Goal: Task Accomplishment & Management: Use online tool/utility

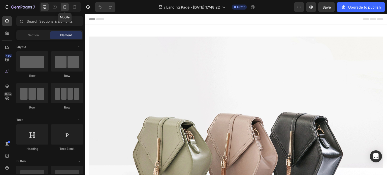
click at [64, 9] on icon at bounding box center [64, 7] width 5 height 5
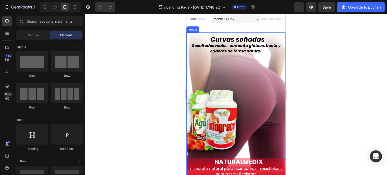
click at [228, 86] on img at bounding box center [235, 106] width 99 height 148
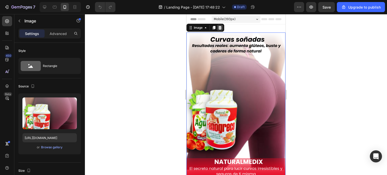
click at [219, 28] on icon at bounding box center [220, 28] width 4 height 4
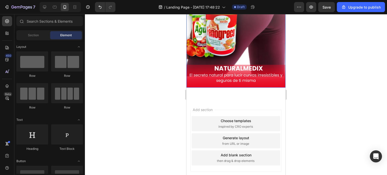
click at [225, 58] on img at bounding box center [235, 13] width 99 height 148
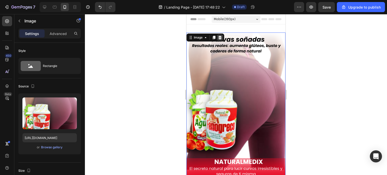
click at [221, 35] on div at bounding box center [220, 37] width 6 height 6
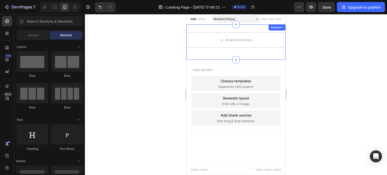
click at [228, 33] on div "Drop element here" at bounding box center [235, 39] width 99 height 15
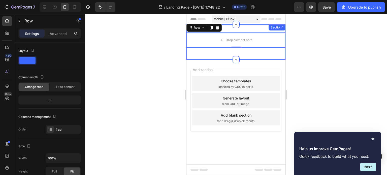
click at [160, 60] on div at bounding box center [236, 94] width 302 height 161
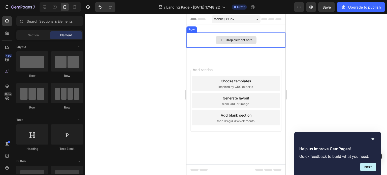
click at [211, 46] on div "Drop element here" at bounding box center [235, 39] width 99 height 15
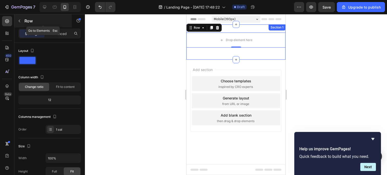
click at [19, 19] on icon "button" at bounding box center [19, 21] width 4 height 4
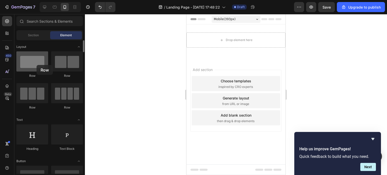
click at [36, 65] on div at bounding box center [32, 61] width 32 height 20
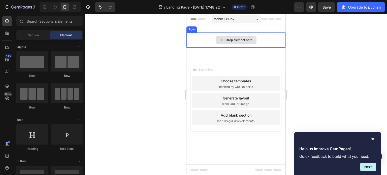
click at [218, 39] on div "Drop element here" at bounding box center [235, 40] width 41 height 8
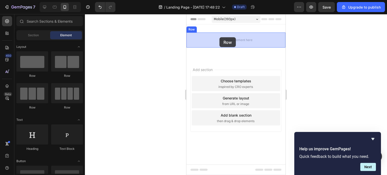
drag, startPoint x: 237, startPoint y: 77, endPoint x: 219, endPoint y: 37, distance: 43.6
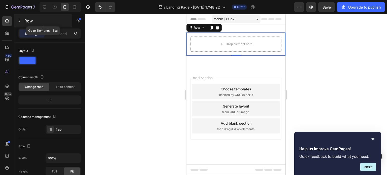
click at [17, 21] on icon "button" at bounding box center [19, 21] width 4 height 4
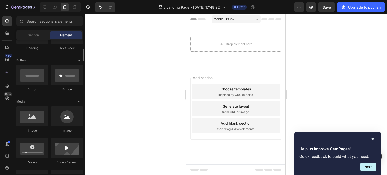
scroll to position [126, 0]
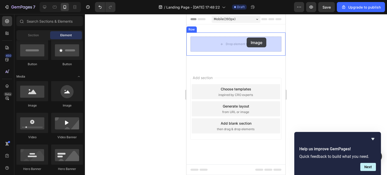
drag, startPoint x: 226, startPoint y: 109, endPoint x: 243, endPoint y: 41, distance: 70.4
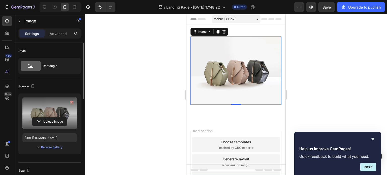
click at [56, 108] on label at bounding box center [49, 113] width 54 height 32
click at [56, 117] on input "file" at bounding box center [49, 121] width 35 height 9
click at [57, 121] on input "file" at bounding box center [49, 121] width 35 height 9
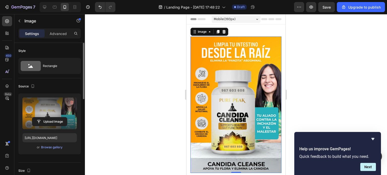
click at [148, 74] on div at bounding box center [236, 94] width 302 height 161
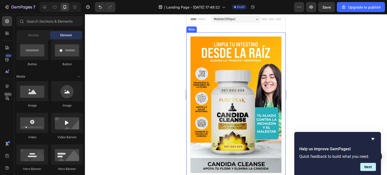
click at [243, 32] on div "Image Row" at bounding box center [235, 104] width 99 height 144
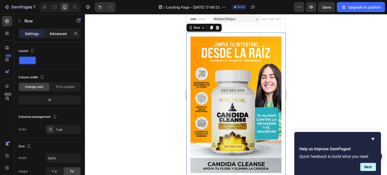
click at [57, 34] on p "Advanced" at bounding box center [58, 33] width 17 height 5
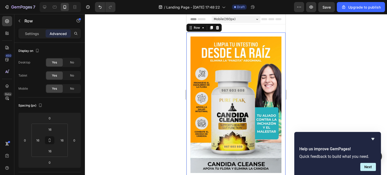
scroll to position [25, 0]
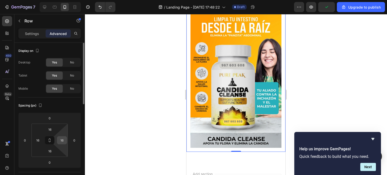
click at [63, 140] on input "16" at bounding box center [62, 140] width 8 height 8
type input "0"
click at [40, 139] on input "16" at bounding box center [38, 140] width 8 height 8
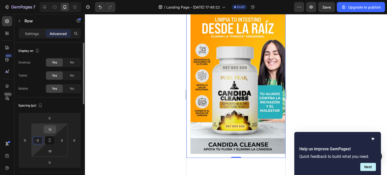
type input "0"
click at [52, 131] on input "16" at bounding box center [50, 130] width 10 height 8
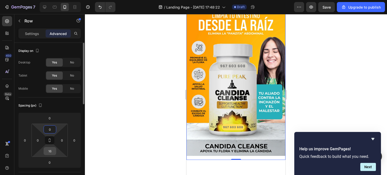
type input "0"
click at [50, 152] on input "16" at bounding box center [50, 151] width 10 height 8
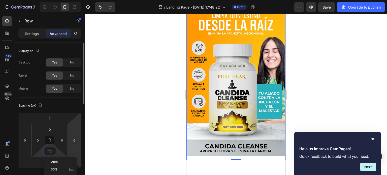
type input "0"
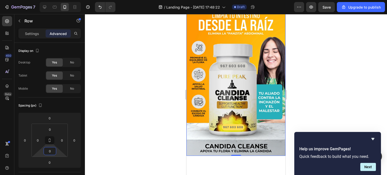
click at [122, 130] on div at bounding box center [236, 94] width 302 height 161
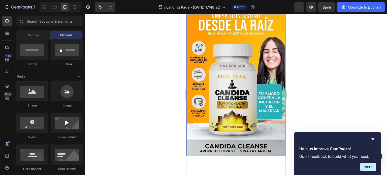
scroll to position [0, 0]
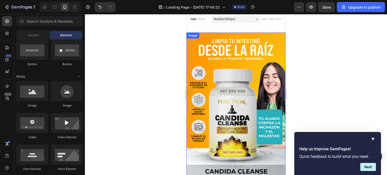
click at [314, 72] on div at bounding box center [236, 94] width 302 height 161
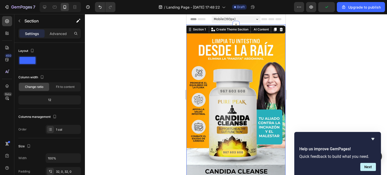
click at [222, 25] on div "Image Row Row Row Section 1 You can create reusable sections Create Theme Secti…" at bounding box center [235, 108] width 99 height 169
click at [154, 72] on div at bounding box center [236, 94] width 302 height 161
click at [223, 29] on div "Image Row Row Row Section 1 You can create reusable sections Create Theme Secti…" at bounding box center [235, 108] width 99 height 169
click at [55, 33] on p "Advanced" at bounding box center [58, 33] width 17 height 5
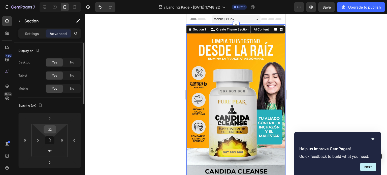
click at [50, 133] on input "32" at bounding box center [50, 130] width 10 height 8
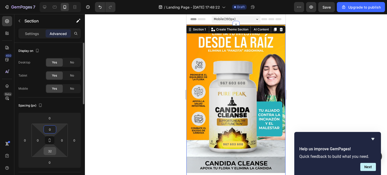
type input "0"
click at [51, 153] on input "32" at bounding box center [50, 151] width 10 height 8
type input "0"
click at [147, 114] on div at bounding box center [236, 94] width 302 height 161
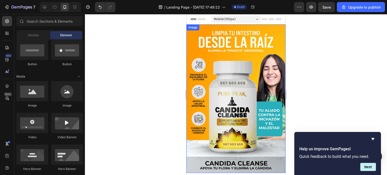
click at [243, 83] on img at bounding box center [235, 98] width 99 height 148
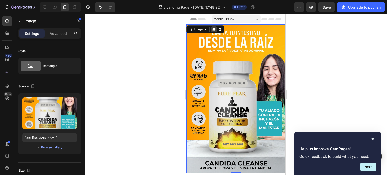
click at [212, 29] on icon at bounding box center [214, 29] width 4 height 4
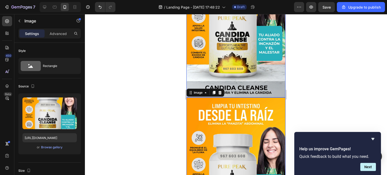
scroll to position [126, 0]
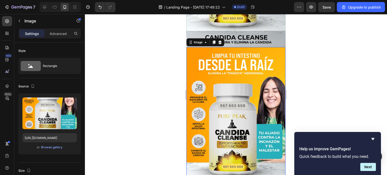
click at [223, 108] on img at bounding box center [235, 121] width 99 height 148
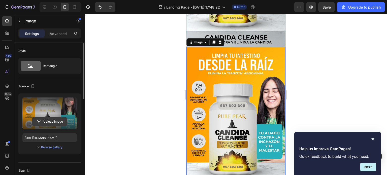
click at [48, 123] on input "file" at bounding box center [49, 121] width 35 height 9
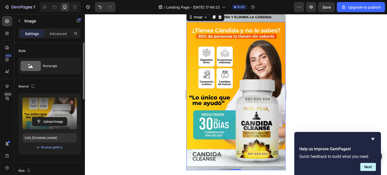
scroll to position [101, 0]
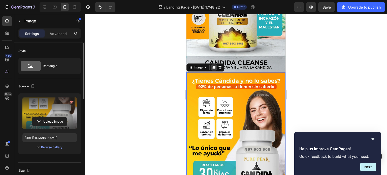
click at [214, 66] on icon at bounding box center [213, 68] width 3 height 4
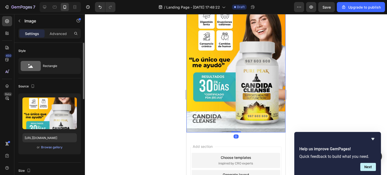
scroll to position [287, 0]
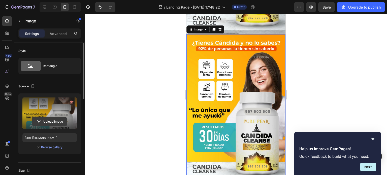
click at [56, 124] on input "file" at bounding box center [49, 121] width 35 height 9
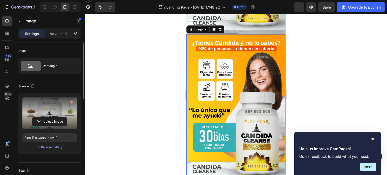
scroll to position [237, 0]
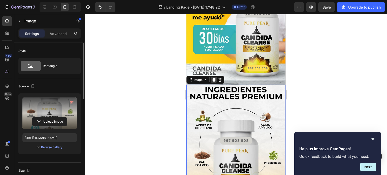
click at [214, 78] on icon at bounding box center [214, 80] width 4 height 4
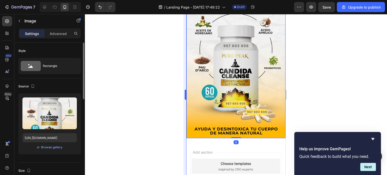
scroll to position [454, 0]
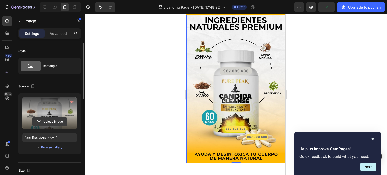
click at [49, 122] on input "file" at bounding box center [49, 121] width 35 height 9
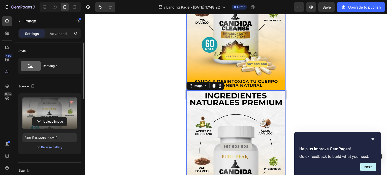
scroll to position [480, 0]
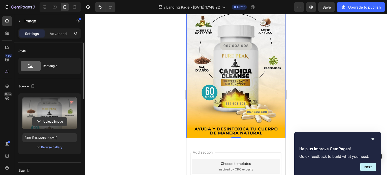
click at [51, 123] on input "file" at bounding box center [49, 121] width 35 height 9
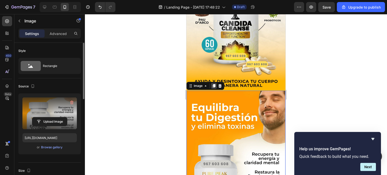
click at [214, 84] on icon at bounding box center [213, 86] width 3 height 4
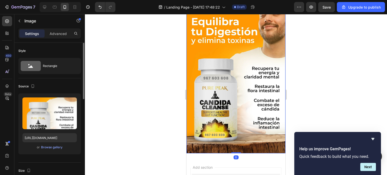
scroll to position [563, 0]
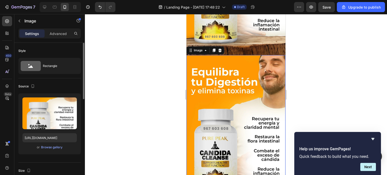
click at [221, 96] on img at bounding box center [235, 129] width 99 height 148
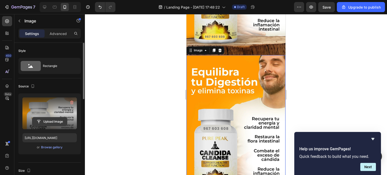
click at [55, 120] on input "file" at bounding box center [49, 121] width 35 height 9
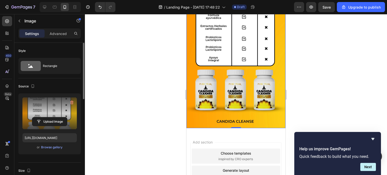
click at [223, 83] on img at bounding box center [235, 54] width 99 height 148
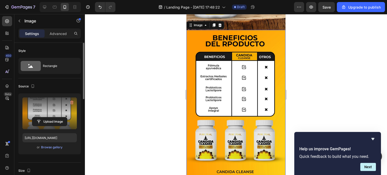
scroll to position [537, 0]
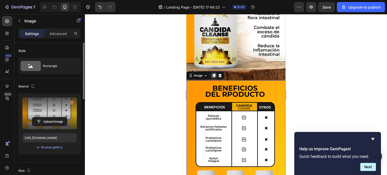
click at [213, 73] on icon at bounding box center [214, 75] width 4 height 4
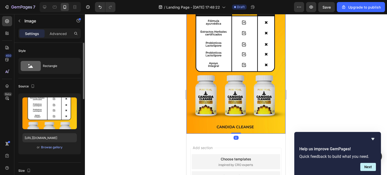
scroll to position [756, 0]
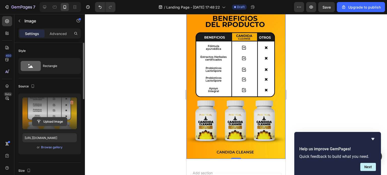
click at [47, 119] on input "file" at bounding box center [49, 121] width 35 height 9
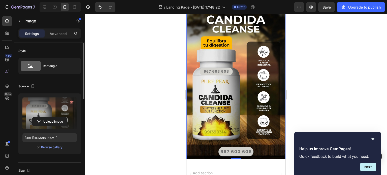
scroll to position [705, 0]
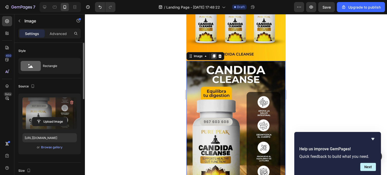
click at [214, 54] on icon at bounding box center [213, 56] width 3 height 4
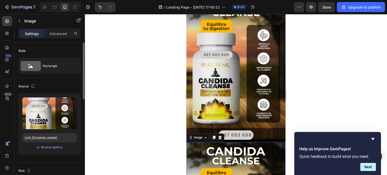
scroll to position [848, 0]
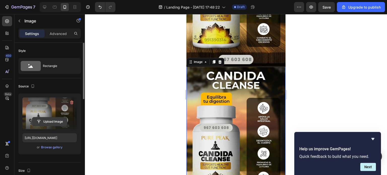
click at [50, 120] on input "file" at bounding box center [49, 121] width 35 height 9
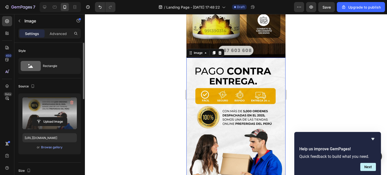
scroll to position [806, 0]
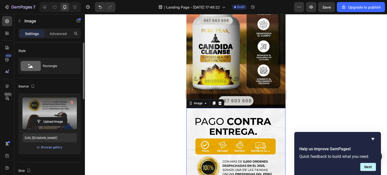
click at [149, 110] on div at bounding box center [236, 94] width 302 height 161
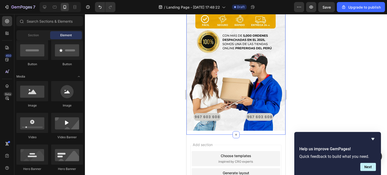
scroll to position [957, 0]
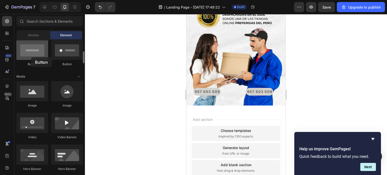
click at [31, 57] on div at bounding box center [32, 50] width 32 height 20
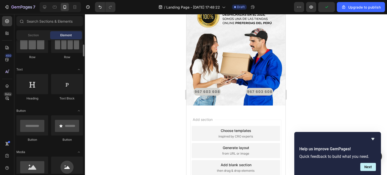
scroll to position [0, 0]
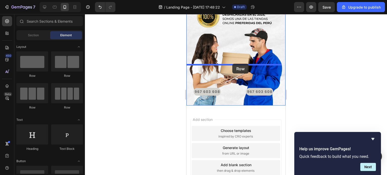
drag, startPoint x: 223, startPoint y: 83, endPoint x: 232, endPoint y: 64, distance: 21.6
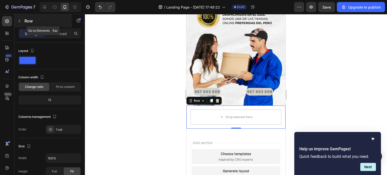
click at [21, 21] on button "button" at bounding box center [19, 21] width 8 height 8
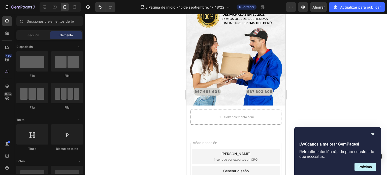
click at [356, 77] on div at bounding box center [236, 94] width 302 height 161
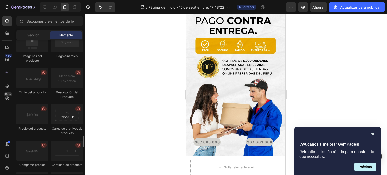
scroll to position [881, 0]
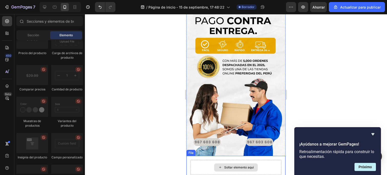
click at [229, 160] on div "Soltar elemento aquí" at bounding box center [235, 167] width 91 height 15
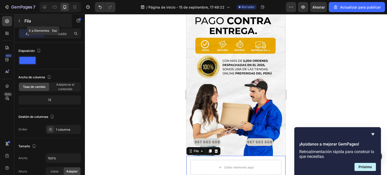
click at [17, 22] on button "button" at bounding box center [19, 21] width 8 height 8
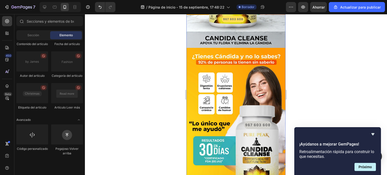
scroll to position [0, 0]
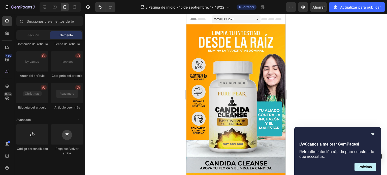
click at [123, 53] on div at bounding box center [236, 94] width 302 height 161
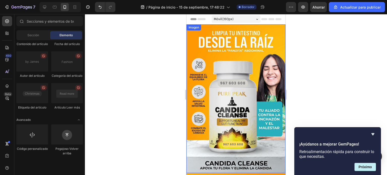
scroll to position [50, 0]
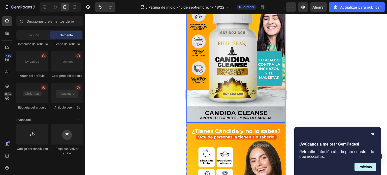
click at [234, 81] on img at bounding box center [235, 48] width 99 height 148
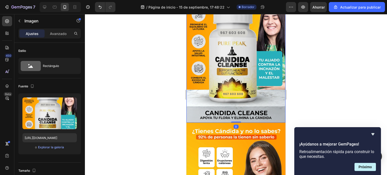
click at [134, 81] on div at bounding box center [236, 94] width 302 height 161
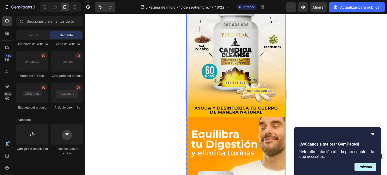
scroll to position [453, 0]
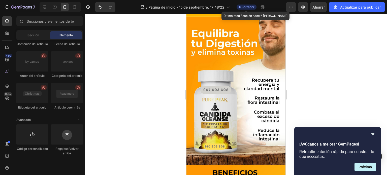
click at [245, 7] on font "Borrador" at bounding box center [247, 7] width 13 height 4
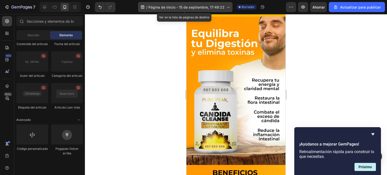
click at [224, 6] on div "/ Página de inicio - 15 de septiembre, 17:48:22" at bounding box center [185, 7] width 94 height 10
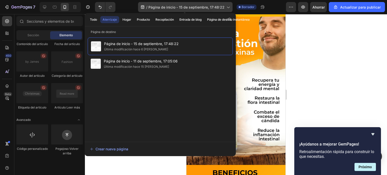
click at [224, 6] on div "/ Página de inicio - 15 de septiembre, 17:48:22" at bounding box center [185, 7] width 94 height 10
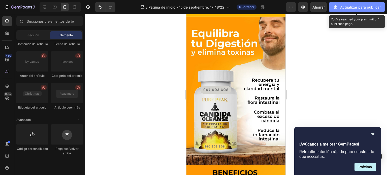
click at [358, 8] on font "Actualizar para publicar" at bounding box center [360, 7] width 41 height 4
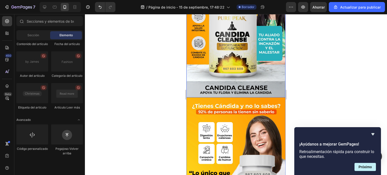
scroll to position [176, 0]
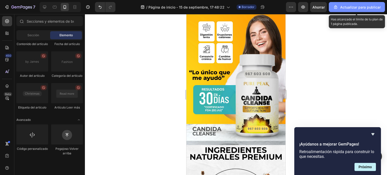
click at [362, 8] on font "Actualizar para publicar" at bounding box center [360, 7] width 41 height 4
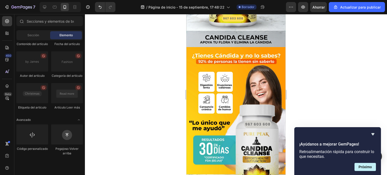
scroll to position [25, 0]
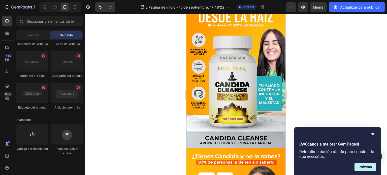
click at [324, 39] on div at bounding box center [236, 94] width 302 height 161
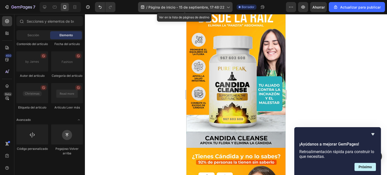
click at [215, 11] on div "/ Página de inicio - 15 de septiembre, 17:48:22" at bounding box center [185, 7] width 94 height 10
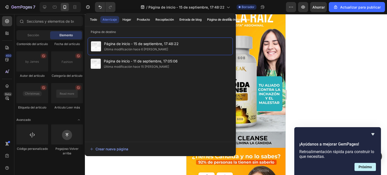
click at [332, 72] on div at bounding box center [236, 94] width 302 height 161
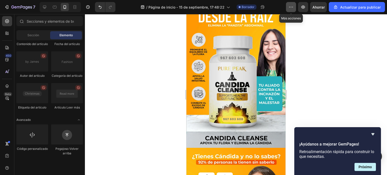
click at [295, 5] on button "button" at bounding box center [291, 7] width 10 height 10
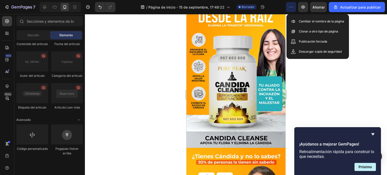
click at [368, 22] on div at bounding box center [236, 94] width 302 height 161
